Goal: Task Accomplishment & Management: Use online tool/utility

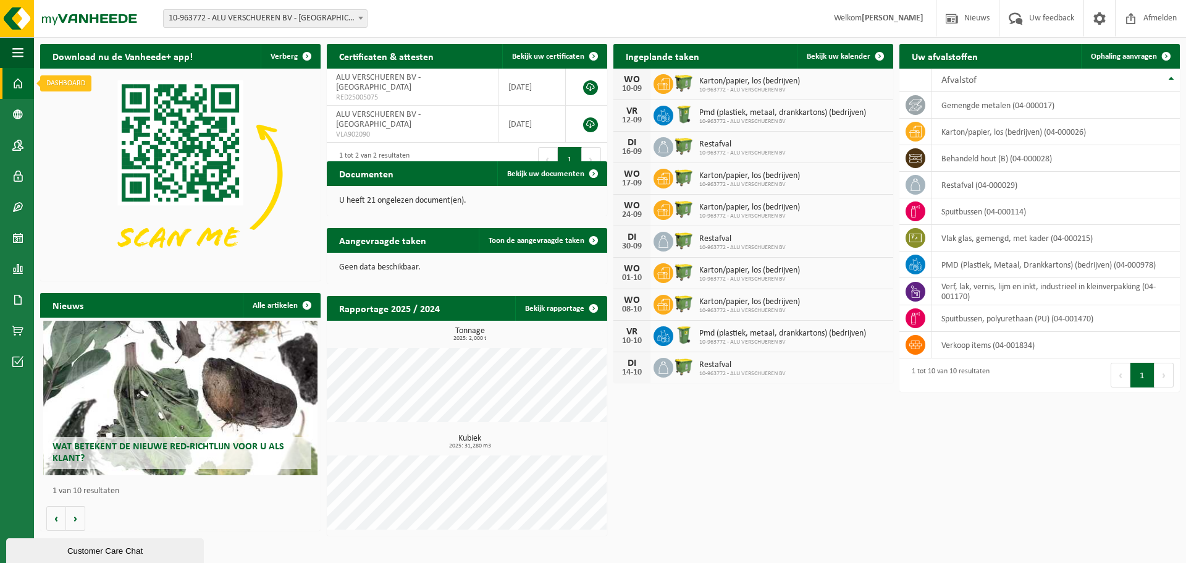
click at [17, 85] on span at bounding box center [17, 83] width 11 height 31
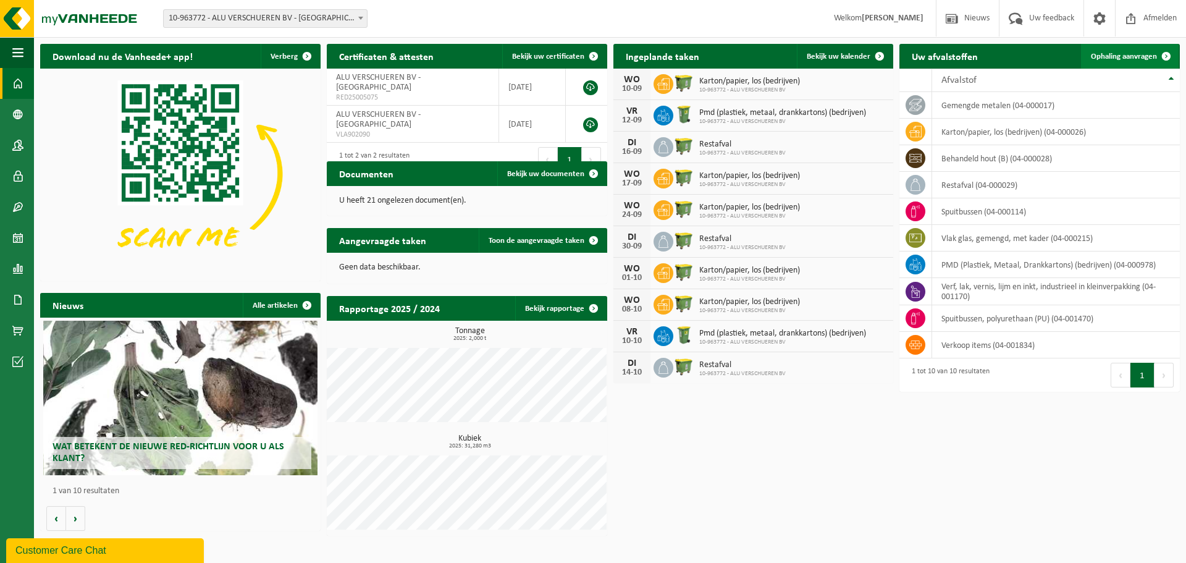
click at [1107, 54] on span "Ophaling aanvragen" at bounding box center [1123, 56] width 66 height 8
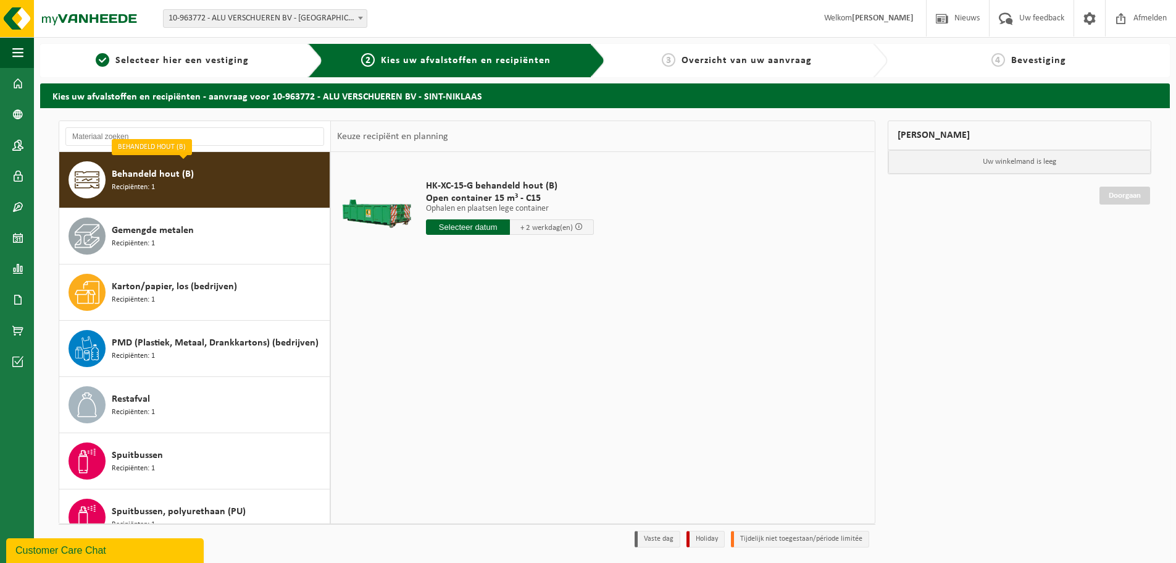
scroll to position [41, 0]
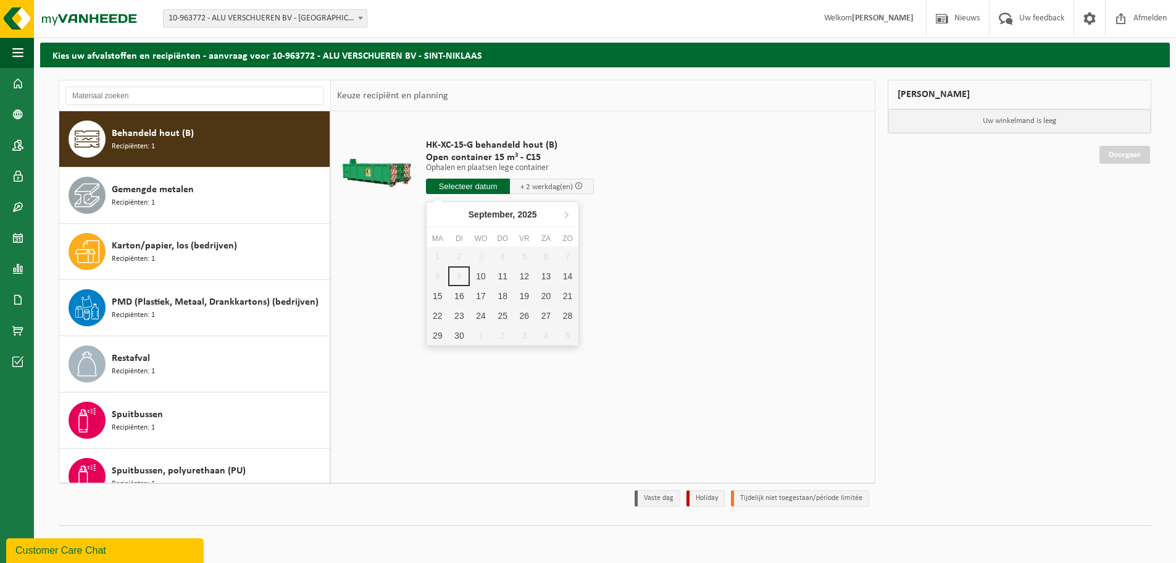
click at [476, 186] on input "text" at bounding box center [468, 185] width 84 height 15
click at [503, 276] on div "11" at bounding box center [503, 276] width 22 height 20
type input "Van 2025-09-11"
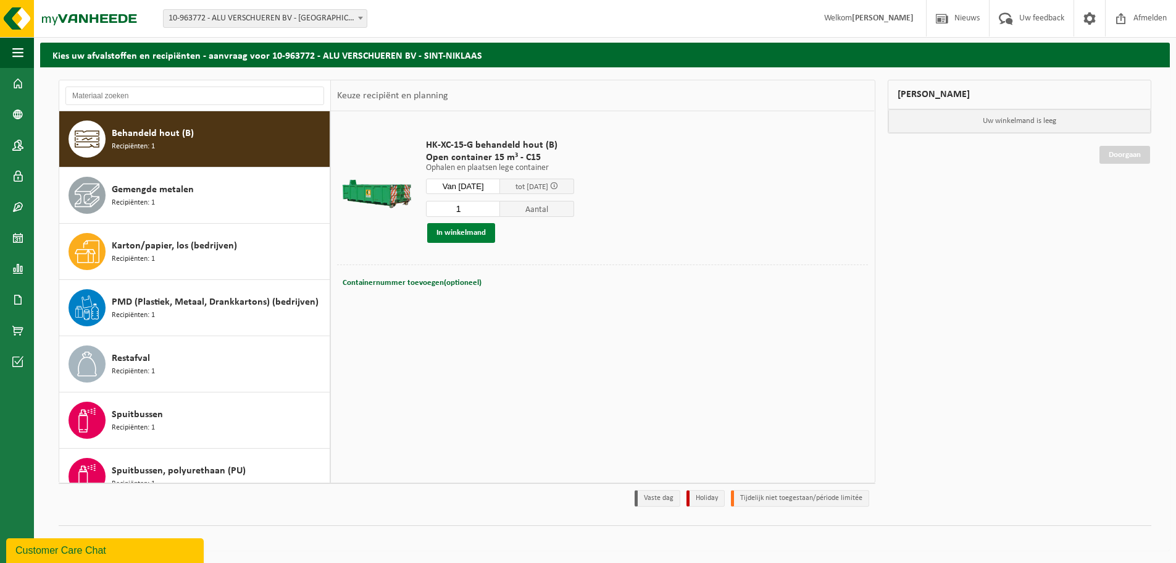
click at [448, 235] on button "In winkelmand" at bounding box center [461, 233] width 68 height 20
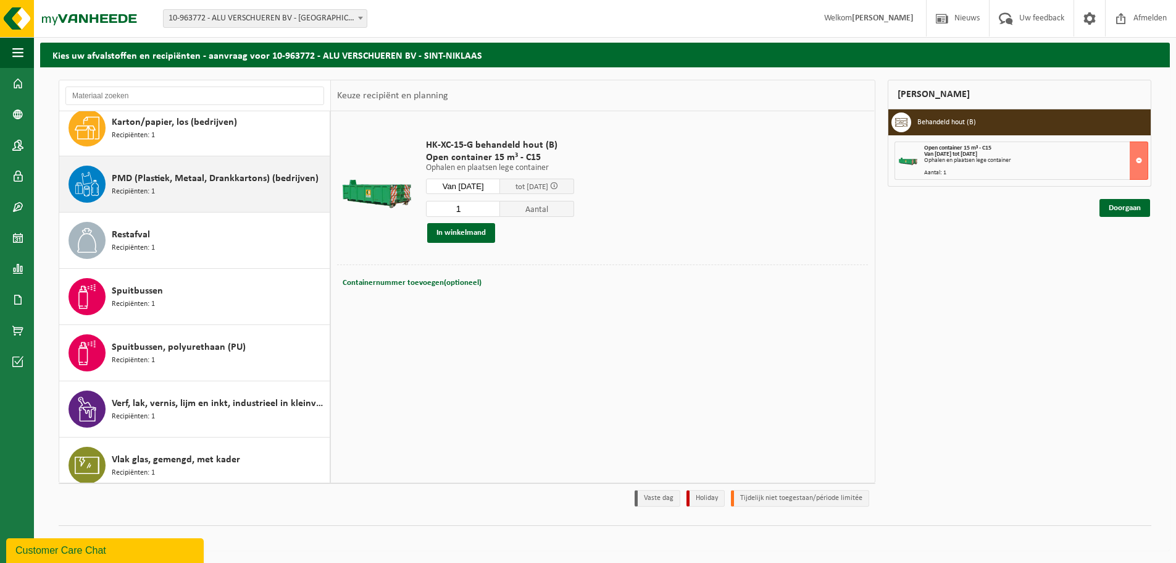
scroll to position [134, 0]
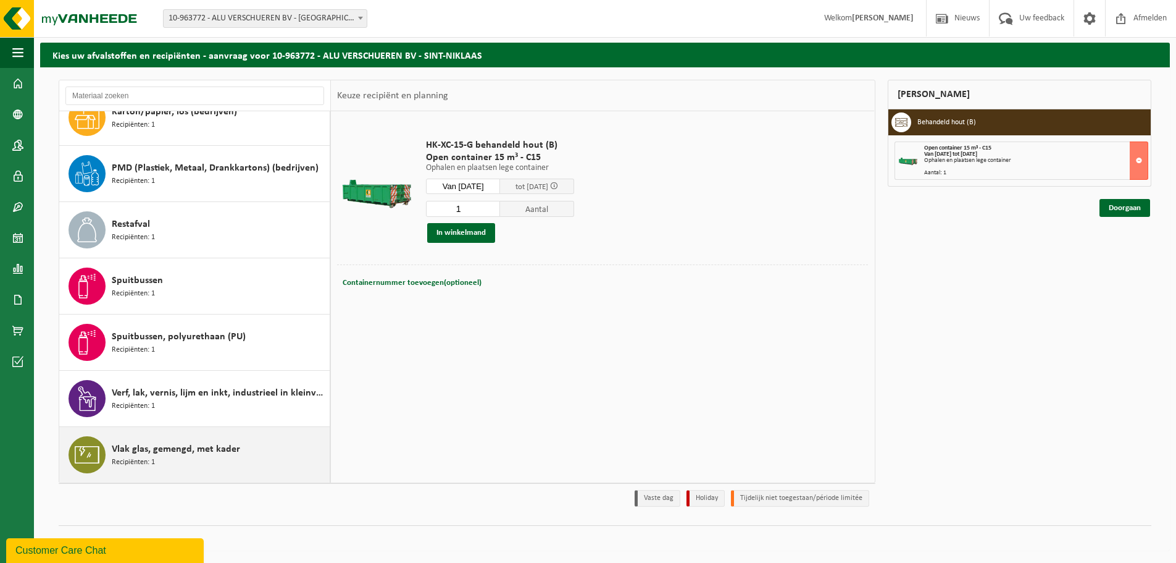
click at [123, 458] on span "Recipiënten: 1" at bounding box center [133, 462] width 43 height 12
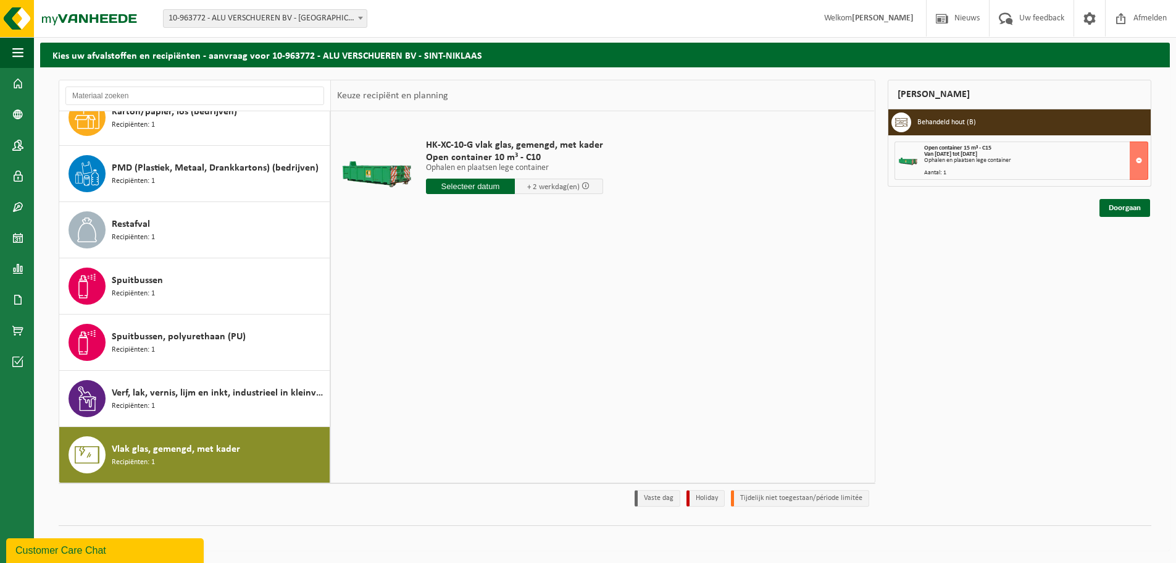
click at [479, 189] on input "text" at bounding box center [470, 185] width 89 height 15
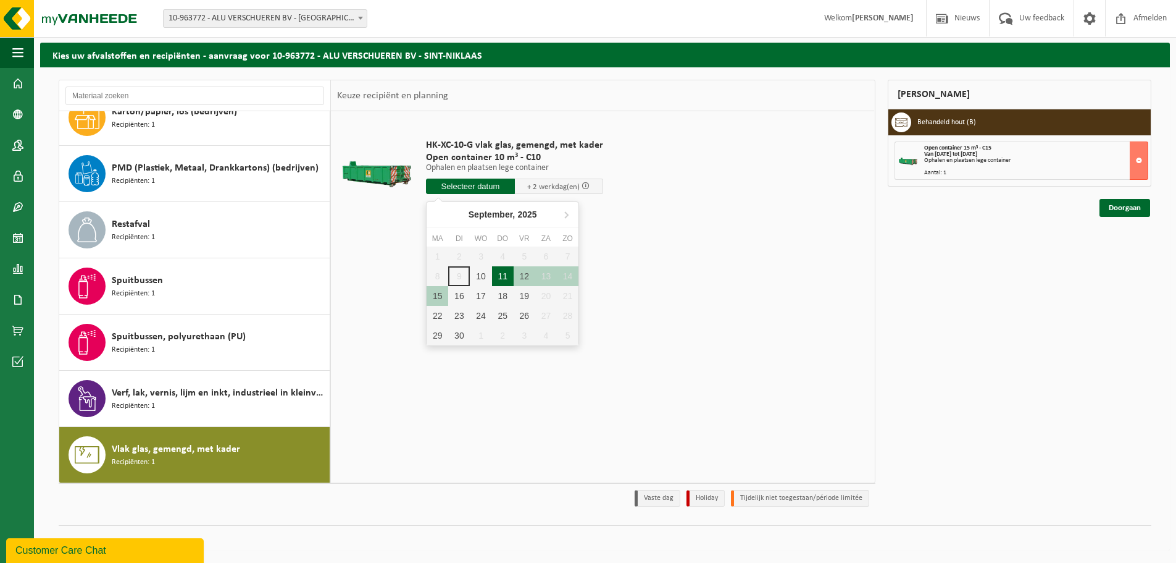
click at [504, 275] on div "11" at bounding box center [503, 276] width 22 height 20
type input "Van 2025-09-11"
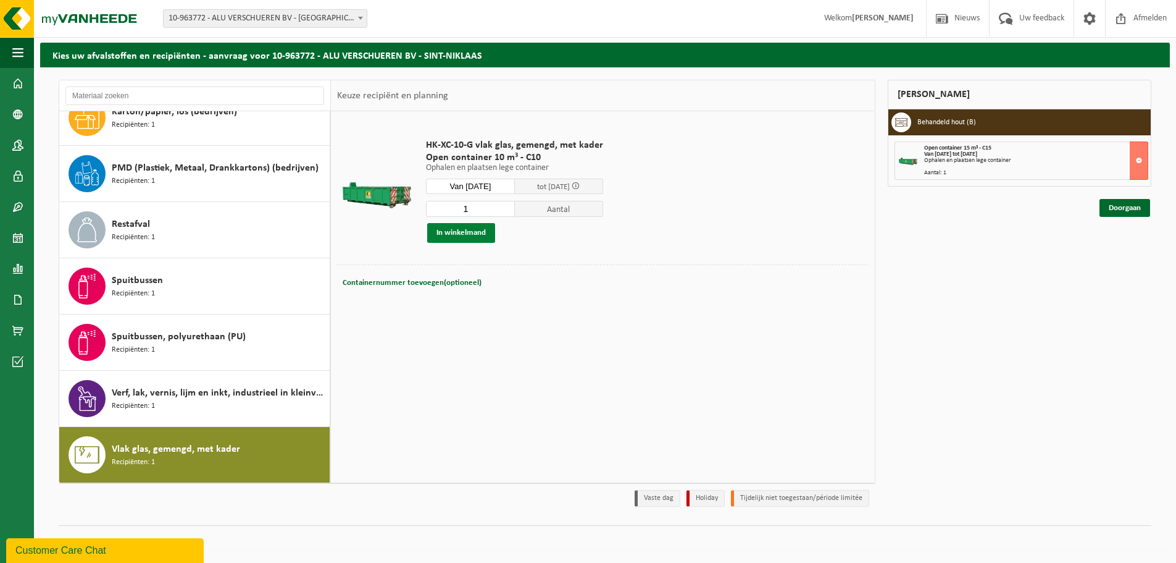
click at [454, 232] on button "In winkelmand" at bounding box center [461, 233] width 68 height 20
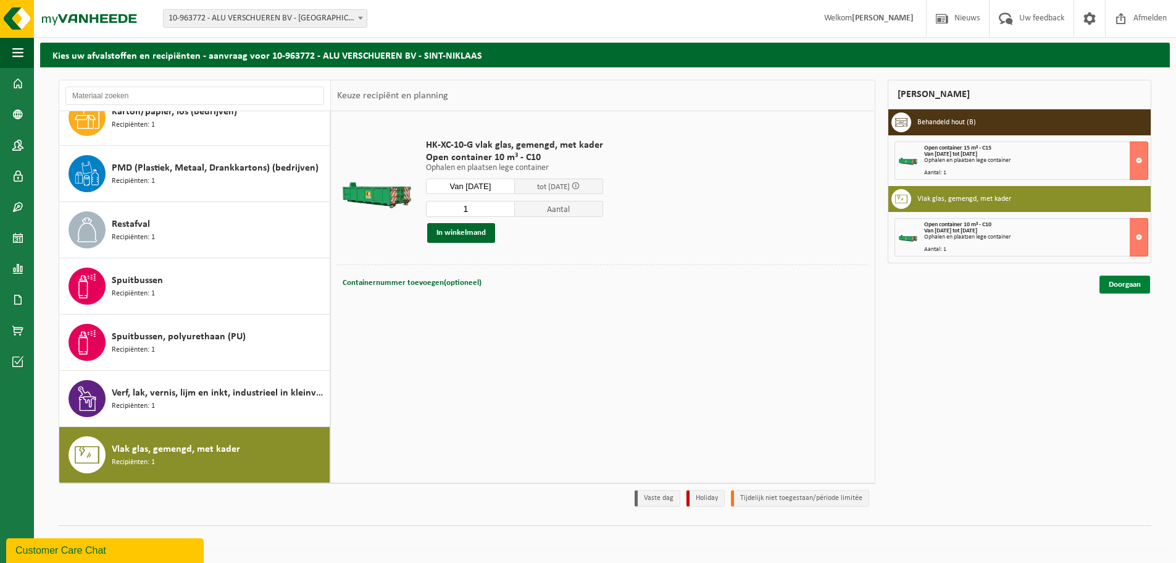
click at [1115, 287] on link "Doorgaan" at bounding box center [1125, 284] width 51 height 18
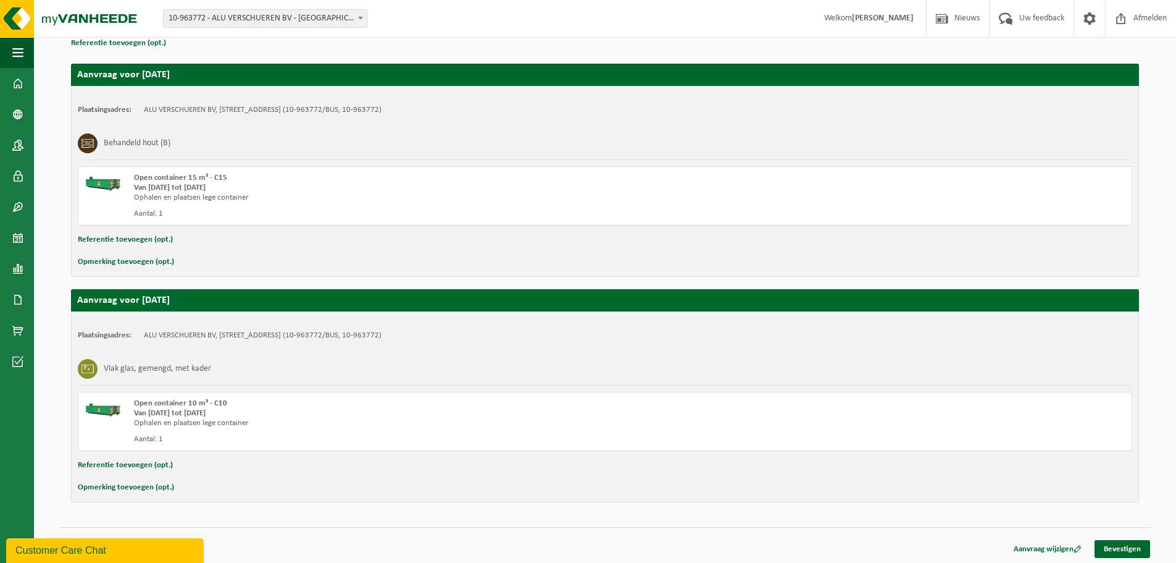
scroll to position [193, 0]
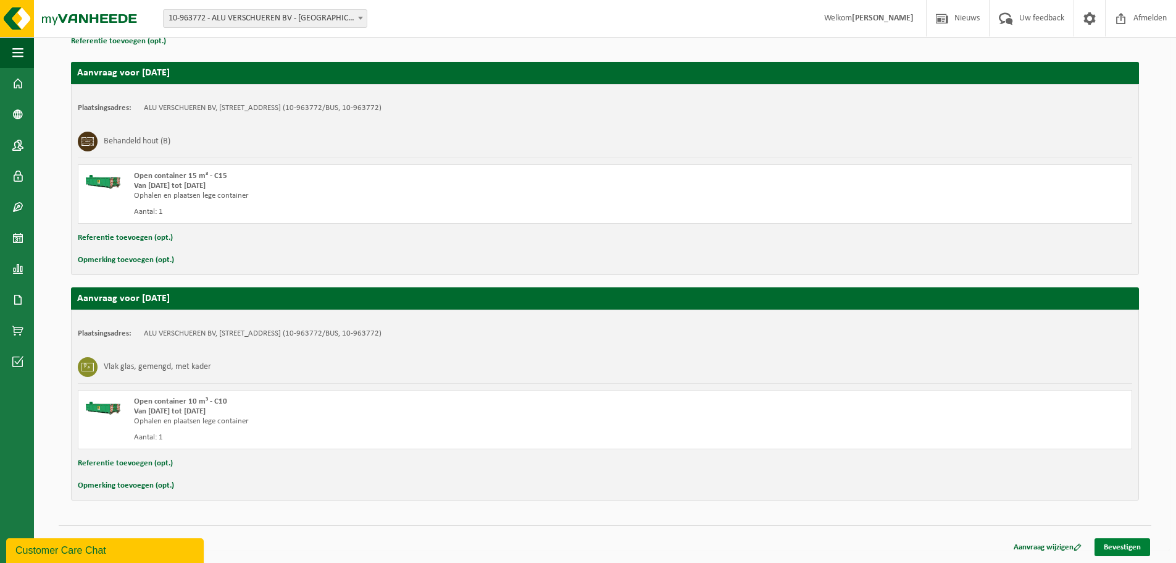
click at [1123, 548] on link "Bevestigen" at bounding box center [1123, 547] width 56 height 18
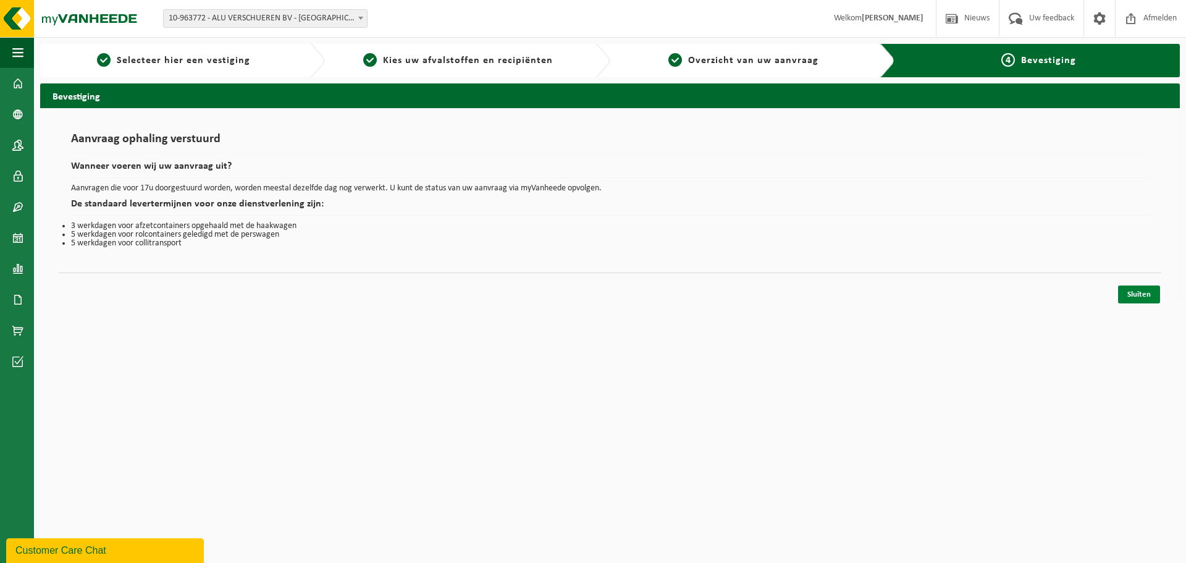
click at [1148, 296] on link "Sluiten" at bounding box center [1139, 294] width 42 height 18
